Goal: Task Accomplishment & Management: Manage account settings

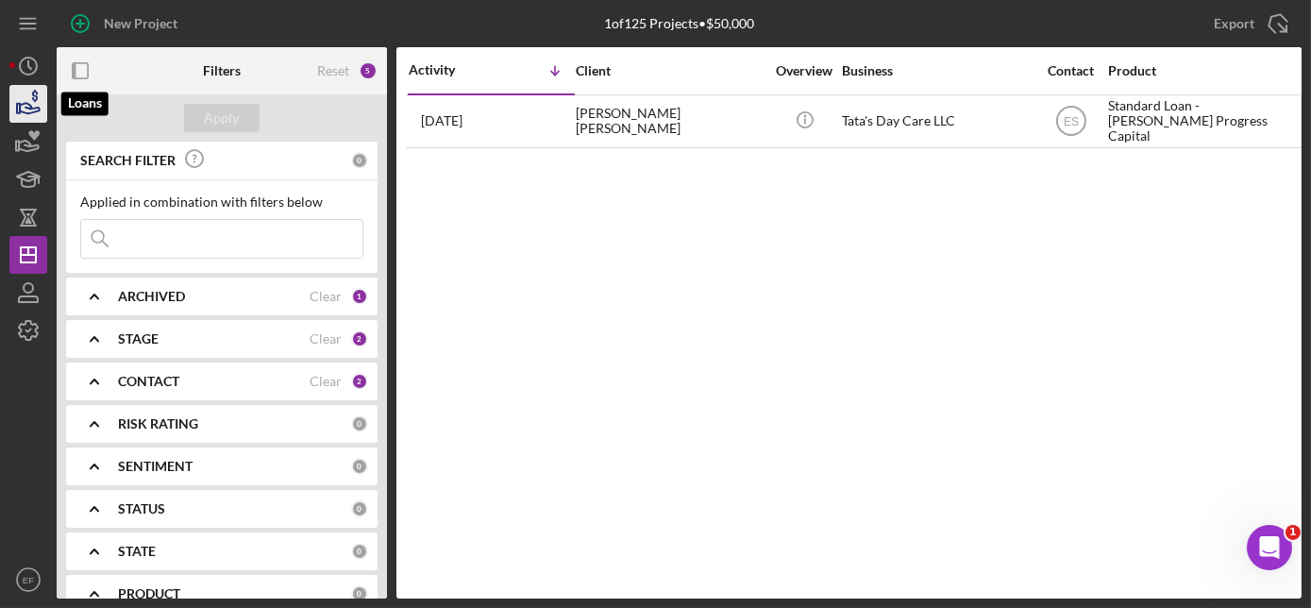
click at [35, 104] on icon "button" at bounding box center [28, 103] width 47 height 47
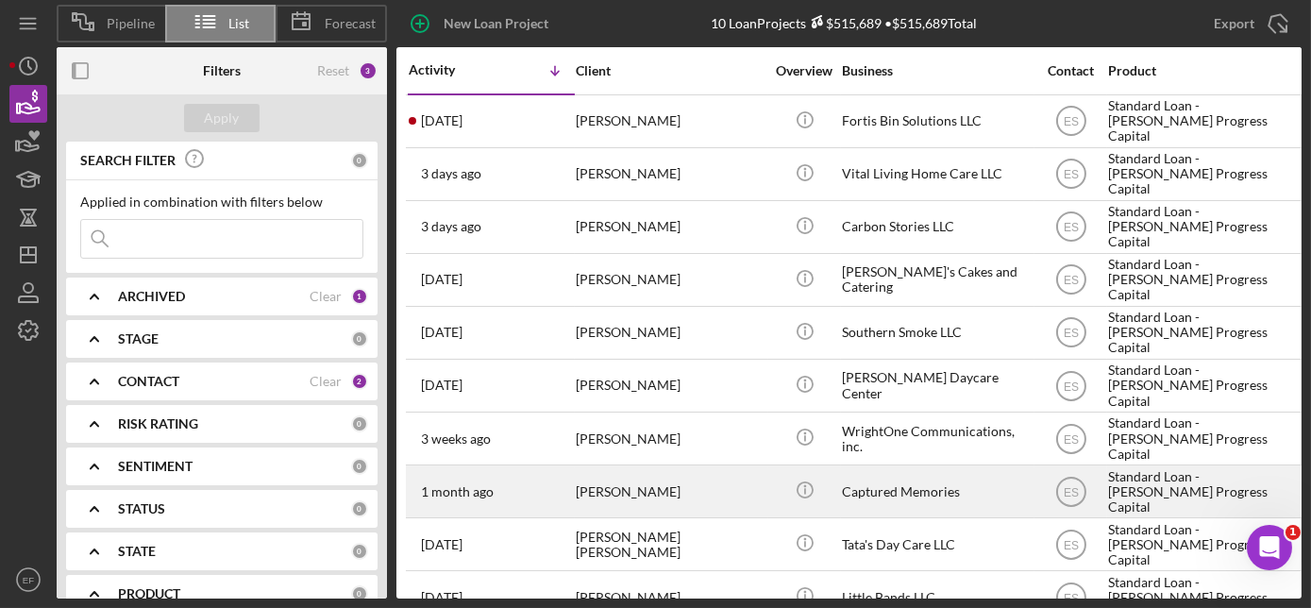
scroll to position [44, 0]
